Goal: Use online tool/utility: Use online tool/utility

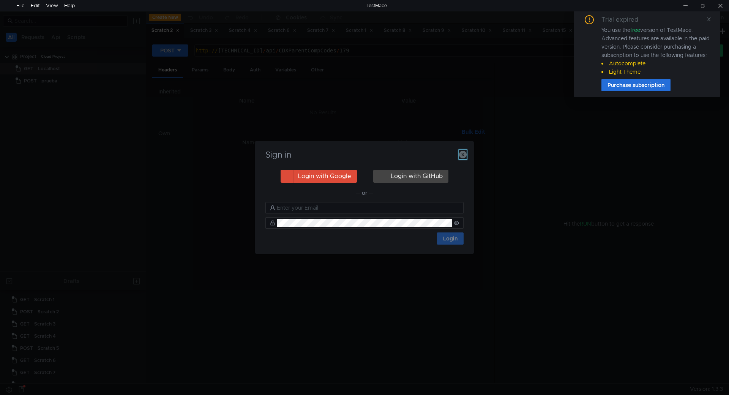
click at [459, 154] on icon "button" at bounding box center [463, 155] width 8 height 8
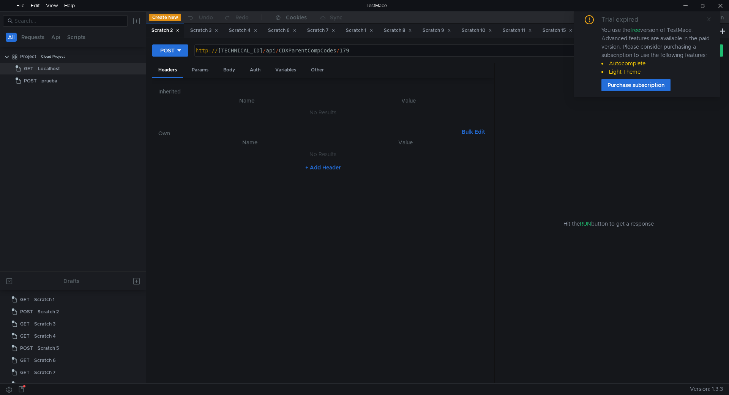
click at [709, 20] on icon at bounding box center [709, 19] width 4 height 4
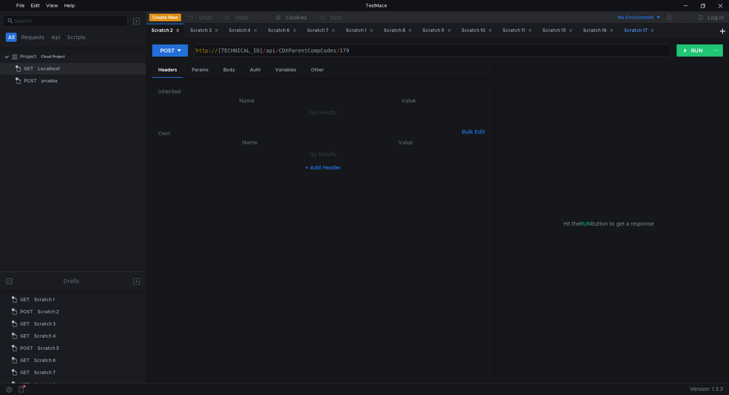
click at [654, 27] on div "Scratch 17" at bounding box center [639, 31] width 30 height 8
click at [605, 27] on div "Scratch 16" at bounding box center [598, 31] width 30 height 8
click at [566, 26] on div "Scratch 15" at bounding box center [557, 31] width 40 height 14
click at [519, 27] on div "Scratch 11" at bounding box center [517, 31] width 29 height 8
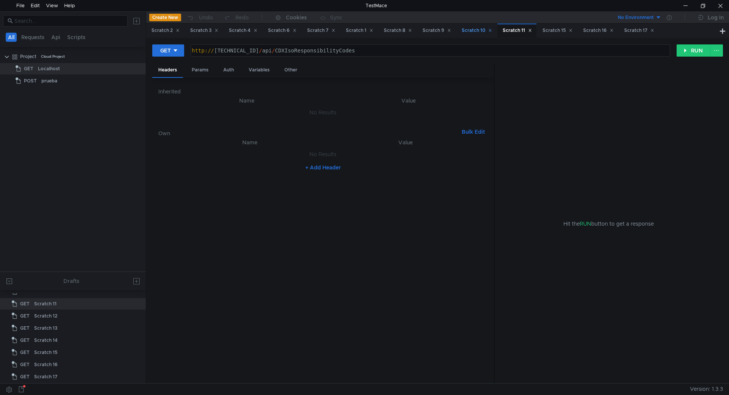
click at [485, 31] on div "Scratch 10" at bounding box center [477, 31] width 30 height 8
click at [446, 30] on div "Scratch 9" at bounding box center [436, 31] width 28 height 8
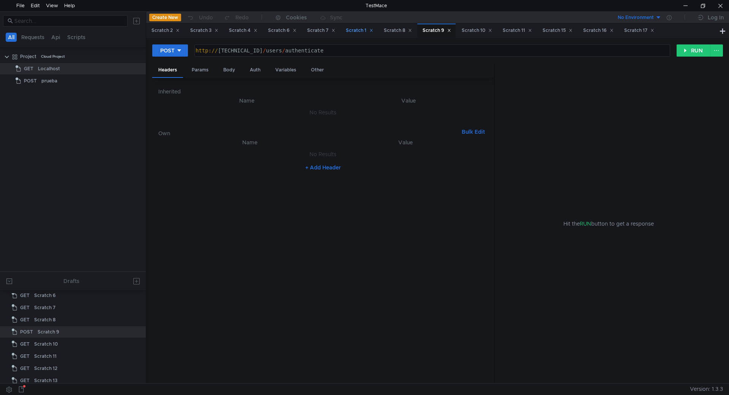
click at [354, 29] on div "Scratch 1" at bounding box center [359, 31] width 27 height 8
click at [329, 29] on div "Scratch 7" at bounding box center [321, 31] width 28 height 8
click at [285, 32] on div "Scratch 6" at bounding box center [282, 31] width 28 height 8
click at [242, 31] on div "Scratch 4" at bounding box center [243, 31] width 28 height 8
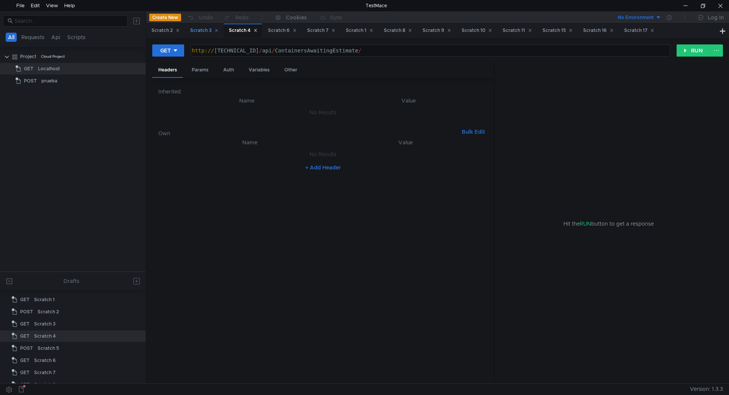
click at [210, 31] on div "Scratch 3" at bounding box center [204, 31] width 28 height 8
click at [160, 29] on div "Scratch 2" at bounding box center [165, 31] width 28 height 8
click at [638, 29] on div "Scratch 17" at bounding box center [639, 31] width 30 height 8
drag, startPoint x: 235, startPoint y: 50, endPoint x: 343, endPoint y: 48, distance: 107.8
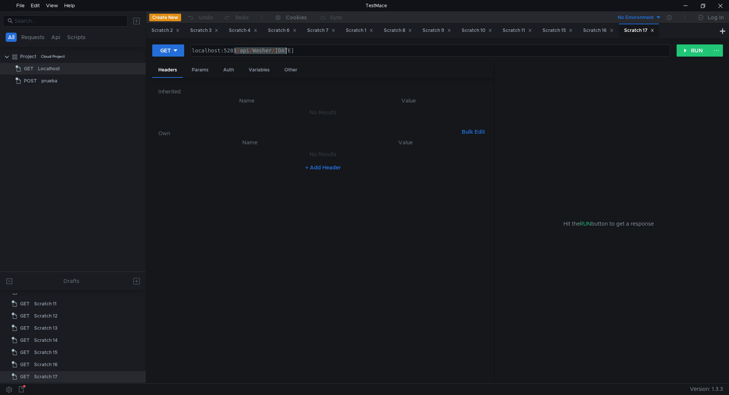
click at [339, 48] on div "localhost:5203 / api / Washer / today" at bounding box center [429, 56] width 479 height 19
paste textarea "clients/lite/by-pregate?soloActivos=true"
click at [226, 53] on div "localhost:5203 / api / clients / lite / by-pregate ? soloActivos = true" at bounding box center [429, 56] width 479 height 19
click at [691, 52] on button "RUN" at bounding box center [693, 50] width 34 height 12
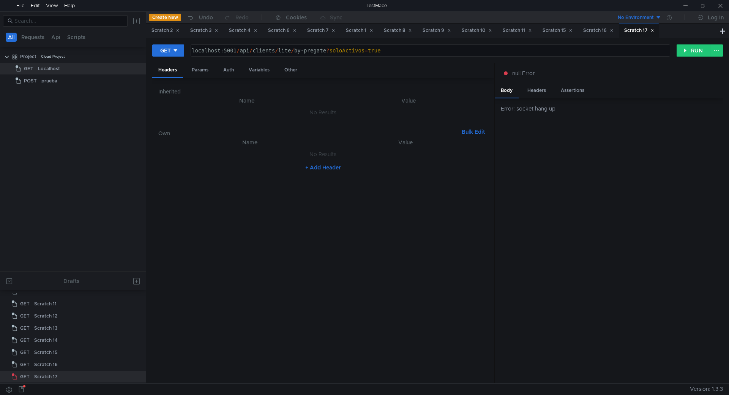
drag, startPoint x: 343, startPoint y: 355, endPoint x: 393, endPoint y: 101, distance: 258.5
click at [343, 355] on nz-table "Name Value No Results + Add Header" at bounding box center [322, 258] width 329 height 240
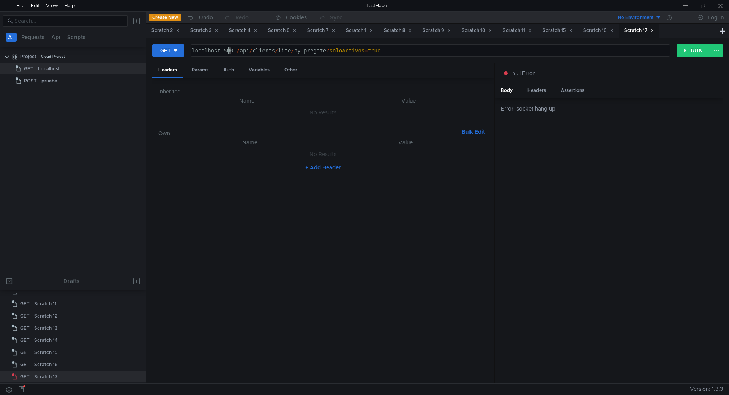
click at [229, 49] on div "localhost:5001 / api / clients / lite / by-pregate ? soloActivos = true" at bounding box center [429, 56] width 479 height 19
type textarea "localhost:5000/api/clients/lite/by-pregate?soloActivos=true"
click at [691, 53] on button "RUN" at bounding box center [693, 50] width 34 height 12
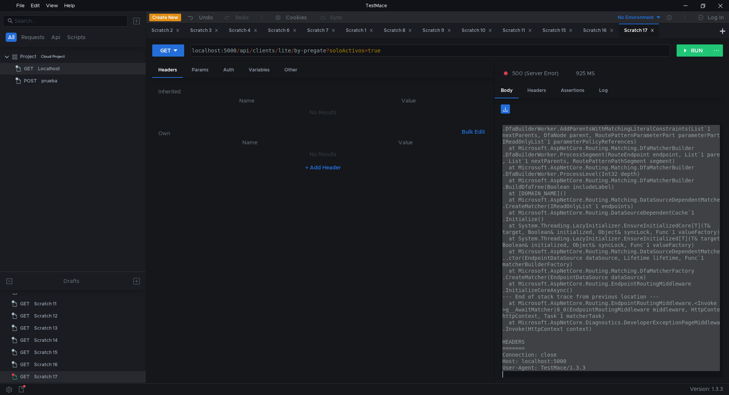
scroll to position [57, 0]
drag, startPoint x: 502, startPoint y: 127, endPoint x: 659, endPoint y: 396, distance: 311.3
click at [659, 394] on html "File Edit View Help TestMace All Requests Api Scripts Project Cloud Project GET…" at bounding box center [364, 197] width 729 height 395
click at [670, 242] on div "at Microsoft.AspNetCore.Routing.Matching.DfaMatcherBuilder .DfaBuilderWorker.Ad…" at bounding box center [610, 251] width 219 height 252
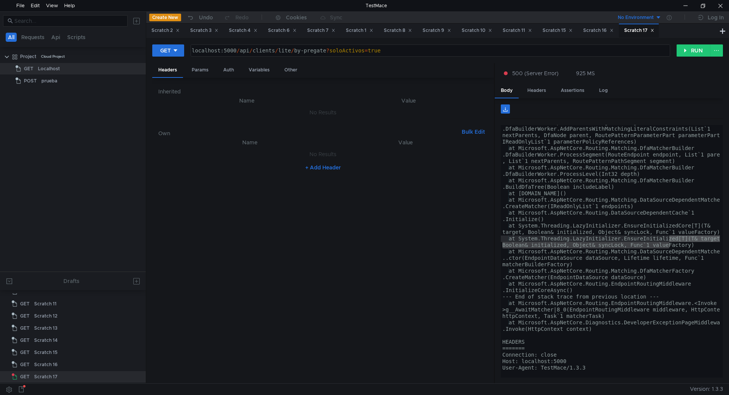
type textarea "at System.Threading.LazyInitializer.EnsureInitialized[T](T& target, Boolean& in…"
click at [403, 52] on div "localhost:5000 / api / clients / lite / by-pregate ? soloActivos = true" at bounding box center [429, 56] width 479 height 19
click at [401, 49] on div "localhost:5000 / api / clients / lite / by-pregate ? soloActivos = true" at bounding box center [429, 56] width 479 height 19
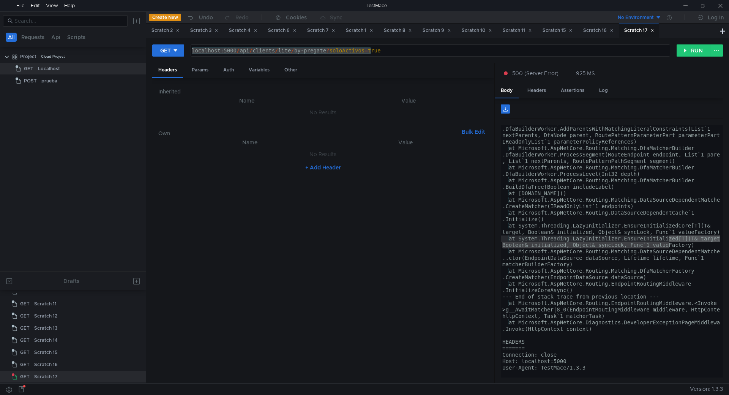
scroll to position [57, 0]
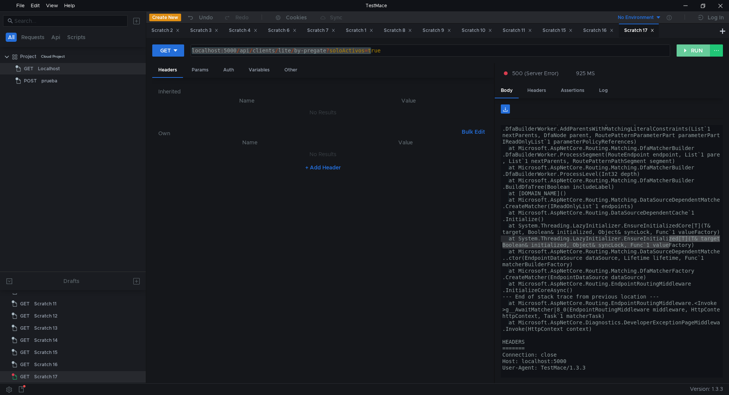
click at [693, 50] on button "RUN" at bounding box center [693, 50] width 34 height 12
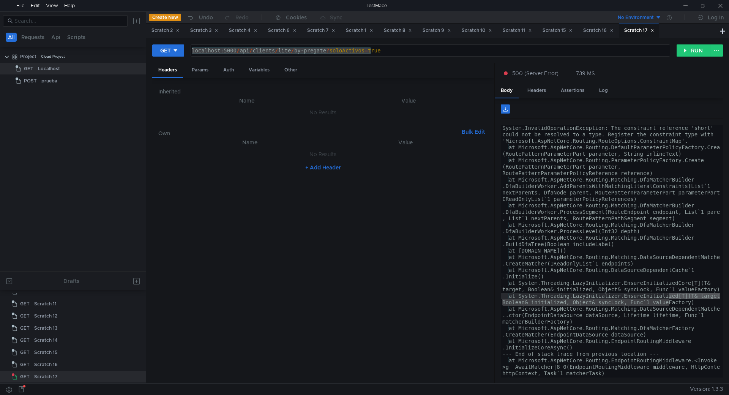
scroll to position [0, 0]
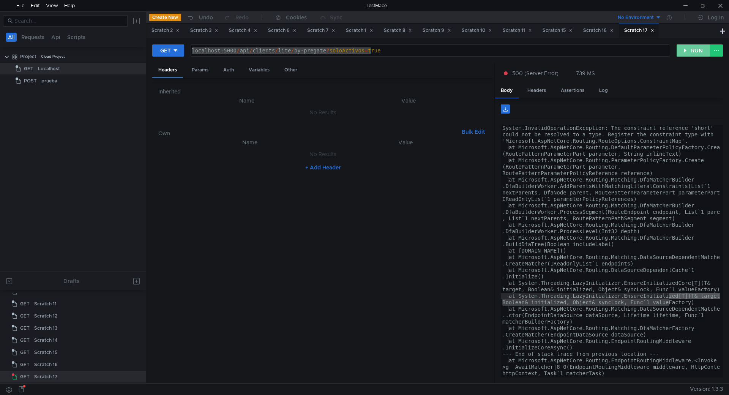
click at [694, 52] on button "RUN" at bounding box center [693, 50] width 34 height 12
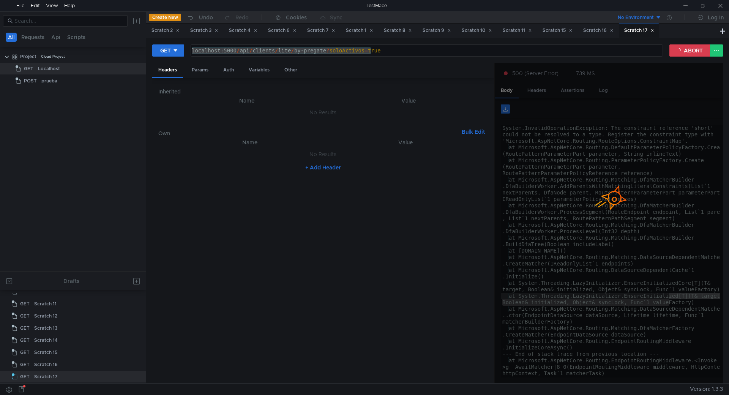
click at [339, 327] on nz-table "Name Value No Results + Add Header" at bounding box center [322, 258] width 329 height 240
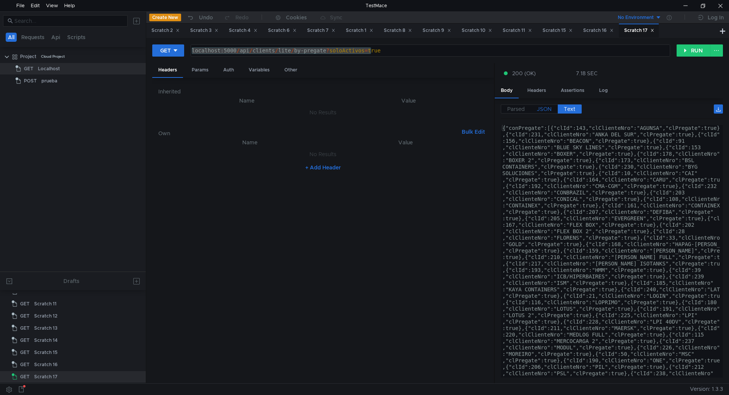
click at [544, 106] on span "JSON" at bounding box center [544, 109] width 15 height 7
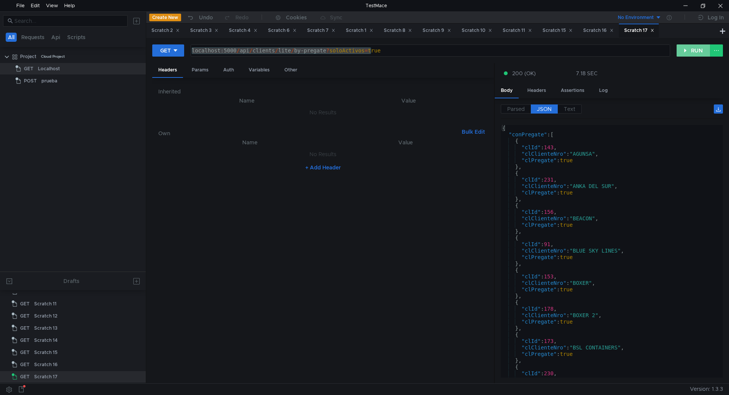
click at [689, 50] on button "RUN" at bounding box center [693, 50] width 34 height 12
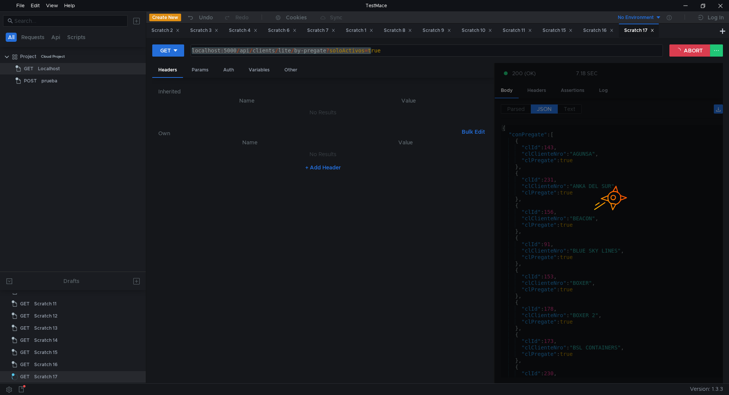
click at [492, 206] on div "Inherited Name Value No Results Own Bulk Edit XXXXXXXXXXXXXXXXXXXXXXXXXXXXXXXXX…" at bounding box center [323, 231] width 342 height 306
click at [458, 230] on nz-table "Name Value No Results + Add Header" at bounding box center [322, 258] width 329 height 240
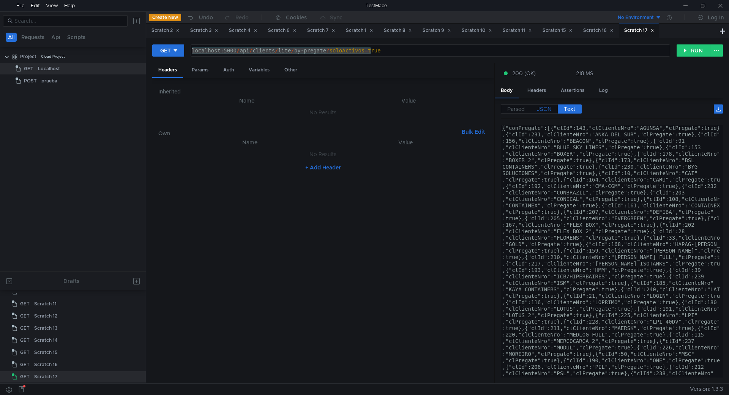
click at [544, 109] on span "JSON" at bounding box center [544, 109] width 15 height 7
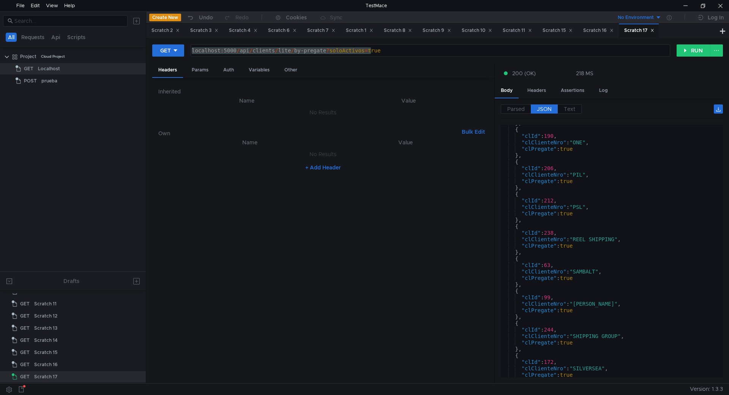
scroll to position [1412, 0]
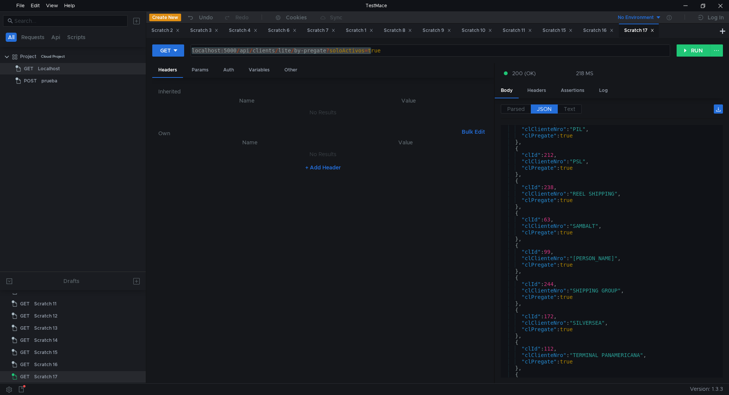
click at [288, 53] on div "localhost:5000 / api / clients / lite / by-pregate ? soloActivos = true" at bounding box center [430, 50] width 479 height 11
type textarea "localhost:5000/api/clients/lite"
click at [678, 52] on button "RUN" at bounding box center [693, 50] width 34 height 12
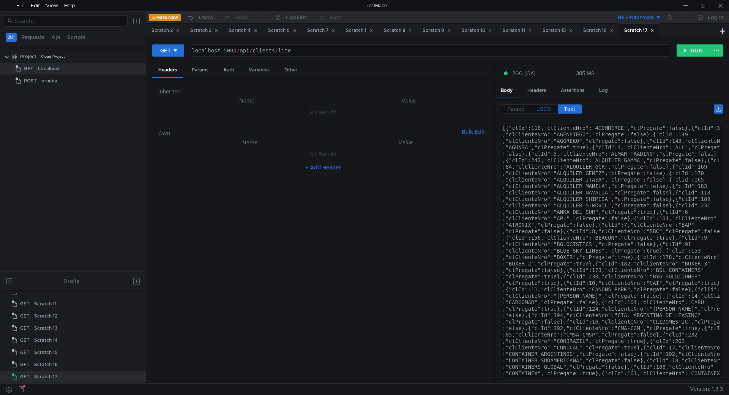
click at [549, 111] on span "JSON" at bounding box center [544, 109] width 15 height 7
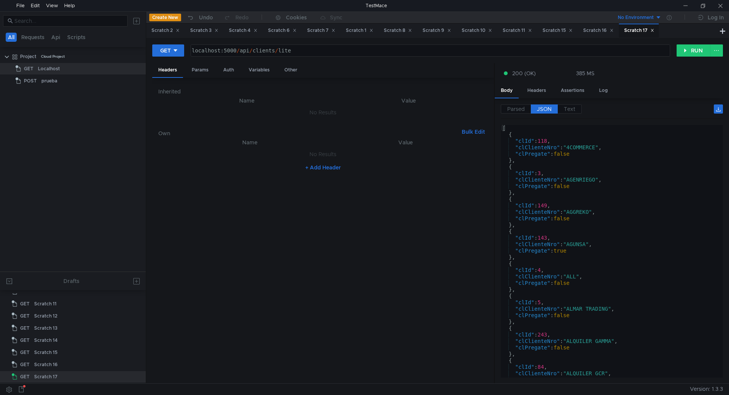
click at [279, 262] on nz-table "Name Value No Results + Add Header" at bounding box center [322, 258] width 329 height 240
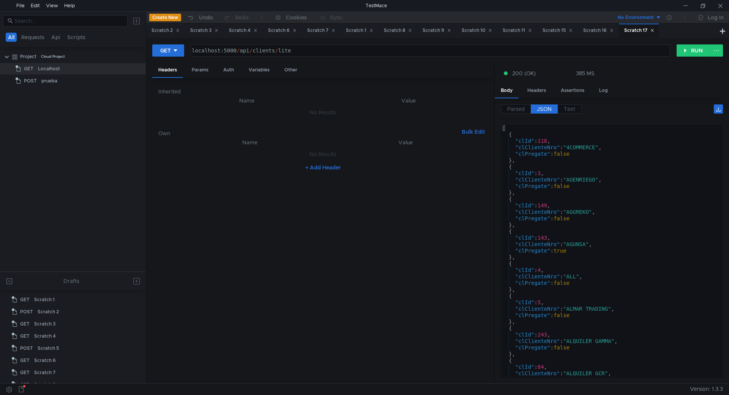
scroll to position [0, 5]
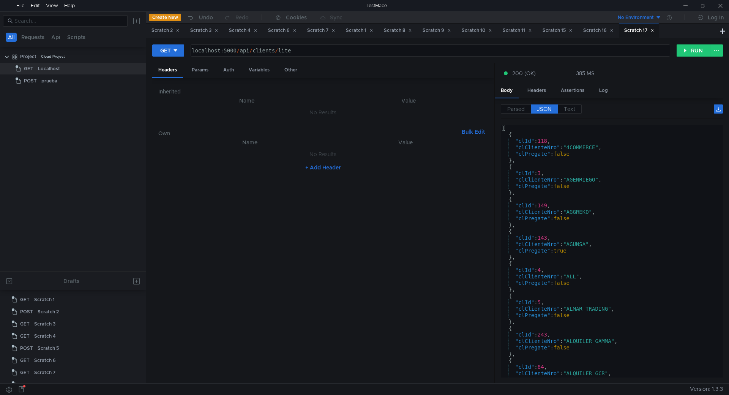
scroll to position [0, 5]
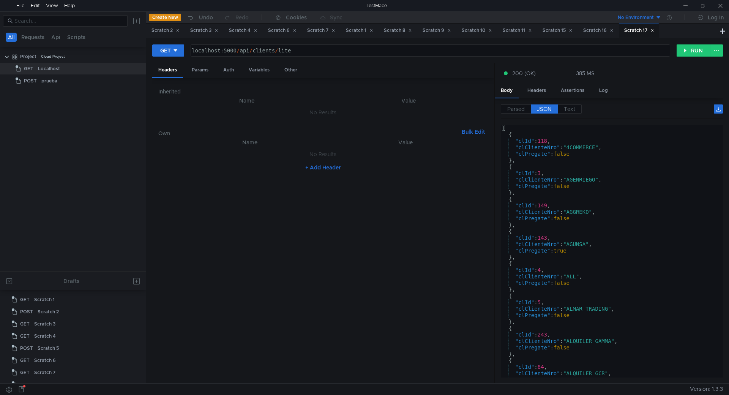
scroll to position [0, 5]
